Goal: Transaction & Acquisition: Purchase product/service

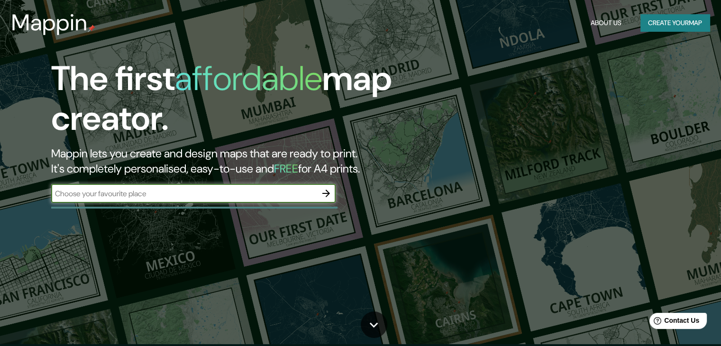
click at [217, 199] on input "text" at bounding box center [184, 193] width 266 height 11
type input "[GEOGRAPHIC_DATA]"
click at [332, 200] on button "button" at bounding box center [326, 193] width 19 height 19
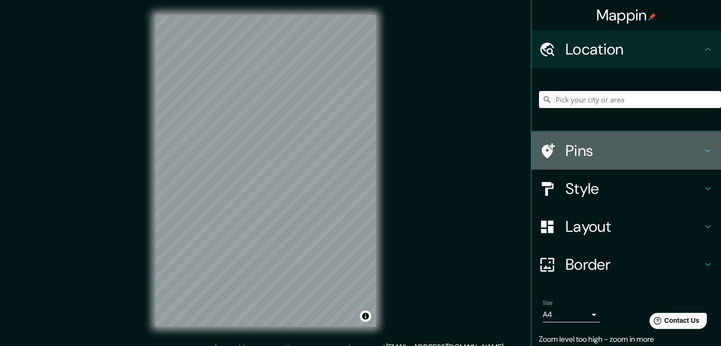
click at [599, 156] on h4 "Pins" at bounding box center [634, 150] width 137 height 19
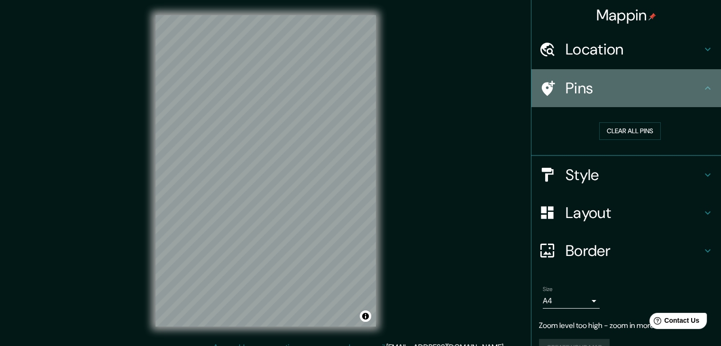
click at [575, 98] on h4 "Pins" at bounding box center [634, 88] width 137 height 19
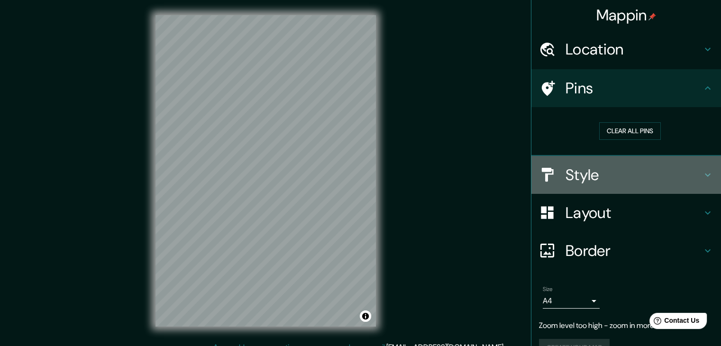
click at [589, 164] on div "Style" at bounding box center [626, 175] width 190 height 38
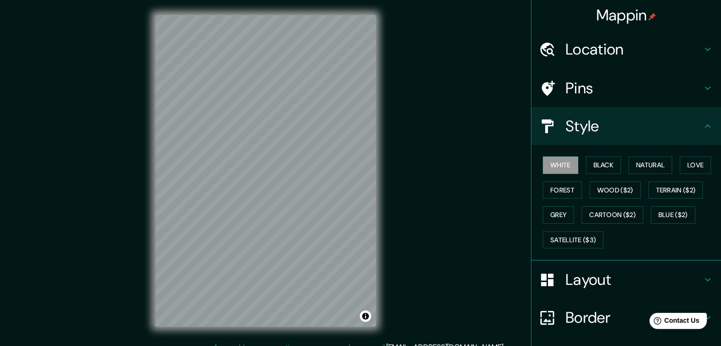
click at [587, 145] on div "Style" at bounding box center [626, 126] width 190 height 38
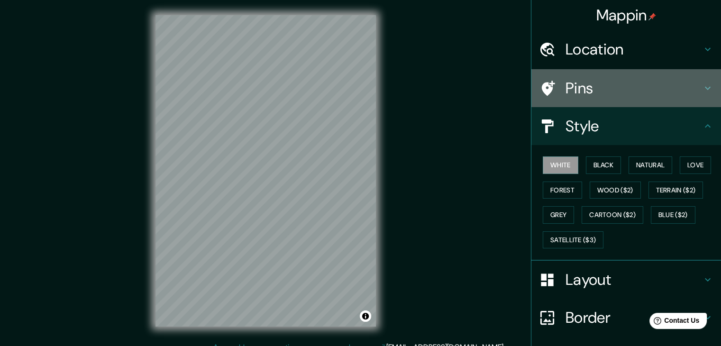
click at [580, 81] on h4 "Pins" at bounding box center [634, 88] width 137 height 19
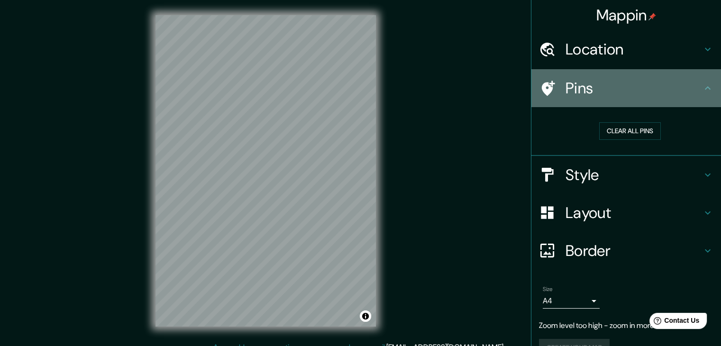
click at [580, 81] on h4 "Pins" at bounding box center [634, 88] width 137 height 19
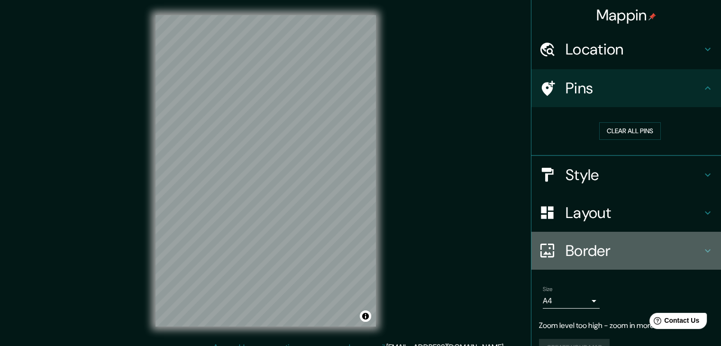
click at [593, 256] on h4 "Border" at bounding box center [634, 250] width 137 height 19
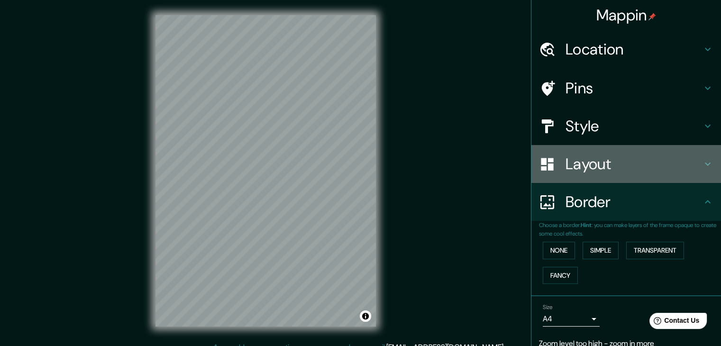
click at [586, 174] on h4 "Layout" at bounding box center [634, 164] width 137 height 19
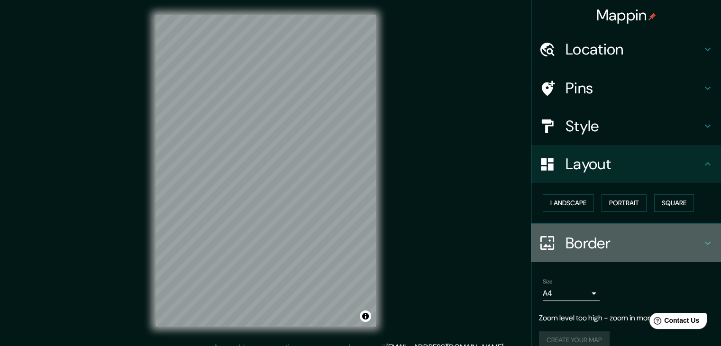
click at [596, 250] on h4 "Border" at bounding box center [634, 243] width 137 height 19
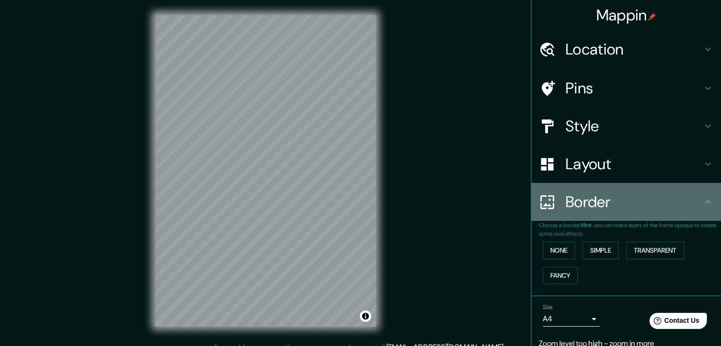
click at [592, 211] on h4 "Border" at bounding box center [634, 201] width 137 height 19
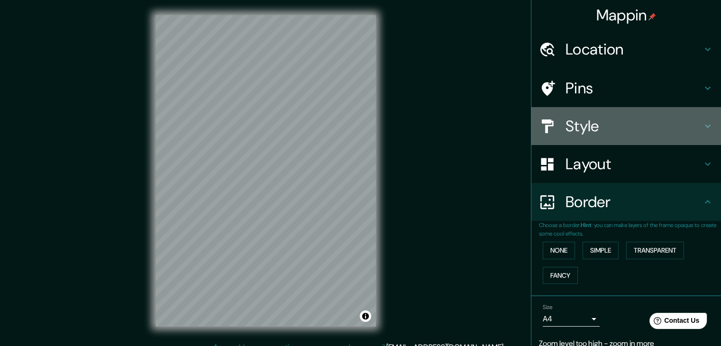
click at [581, 132] on h4 "Style" at bounding box center [634, 126] width 137 height 19
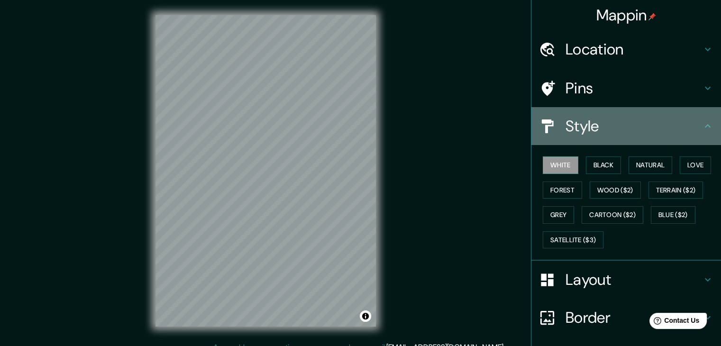
click at [580, 124] on h4 "Style" at bounding box center [634, 126] width 137 height 19
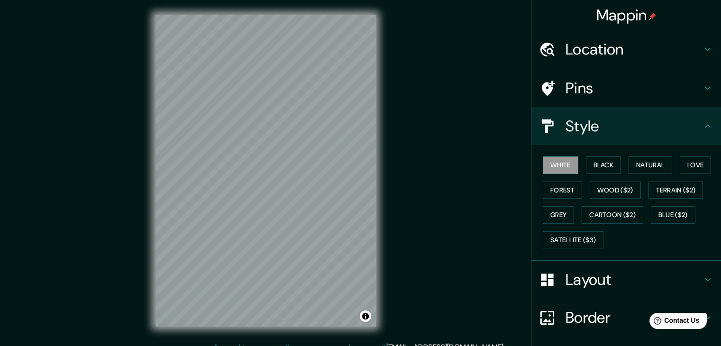
click at [573, 126] on h4 "Style" at bounding box center [634, 126] width 137 height 19
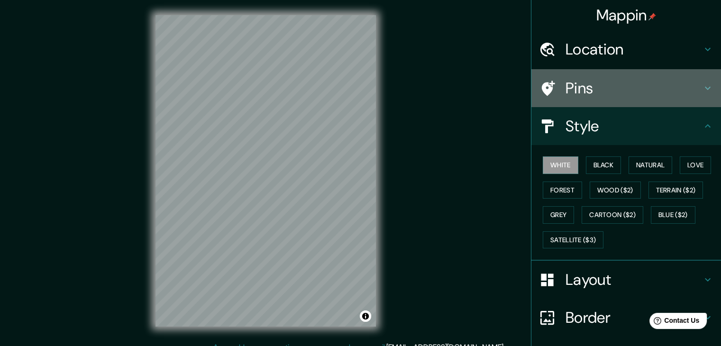
click at [573, 87] on h4 "Pins" at bounding box center [634, 88] width 137 height 19
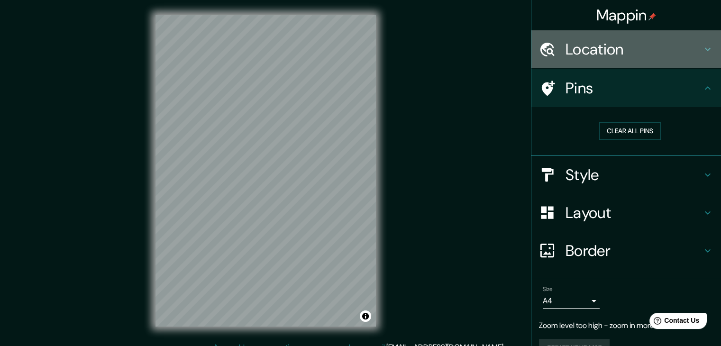
click at [588, 51] on h4 "Location" at bounding box center [634, 49] width 137 height 19
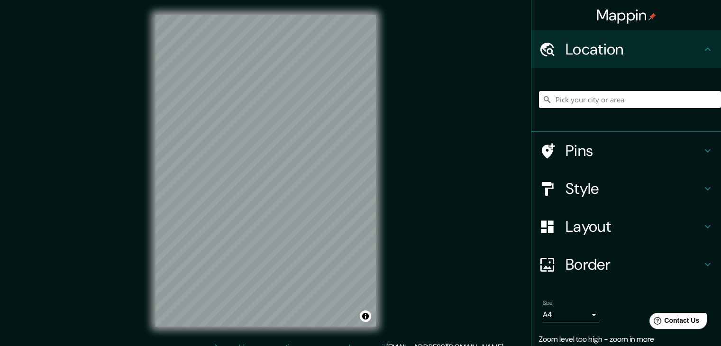
scroll to position [49, 0]
